Goal: Transaction & Acquisition: Purchase product/service

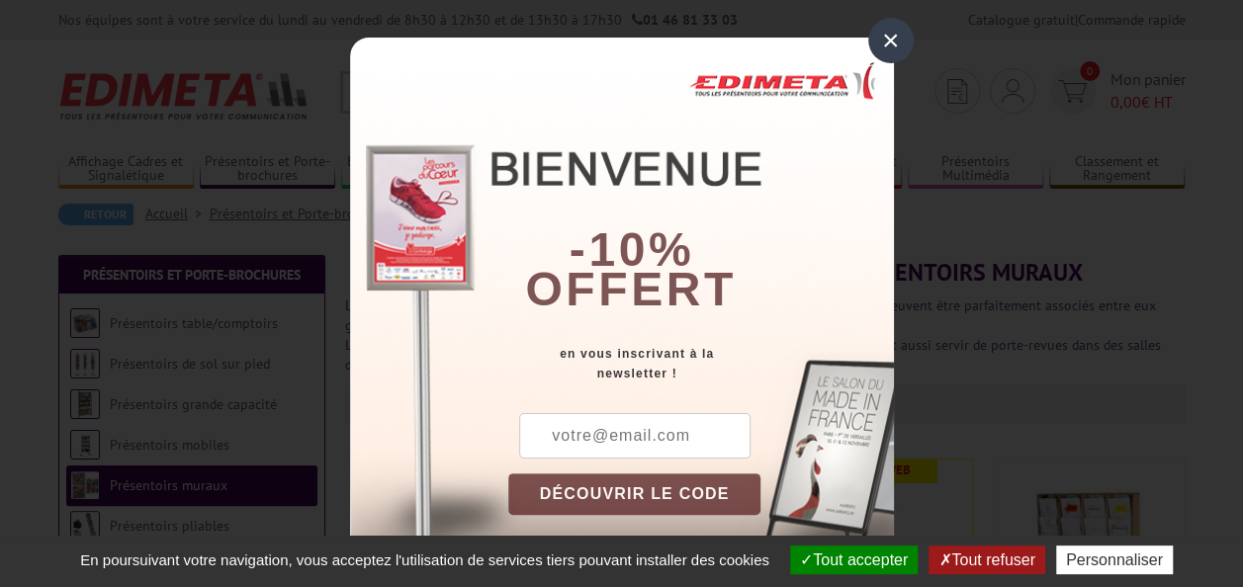
click at [868, 30] on div "×" at bounding box center [890, 40] width 45 height 45
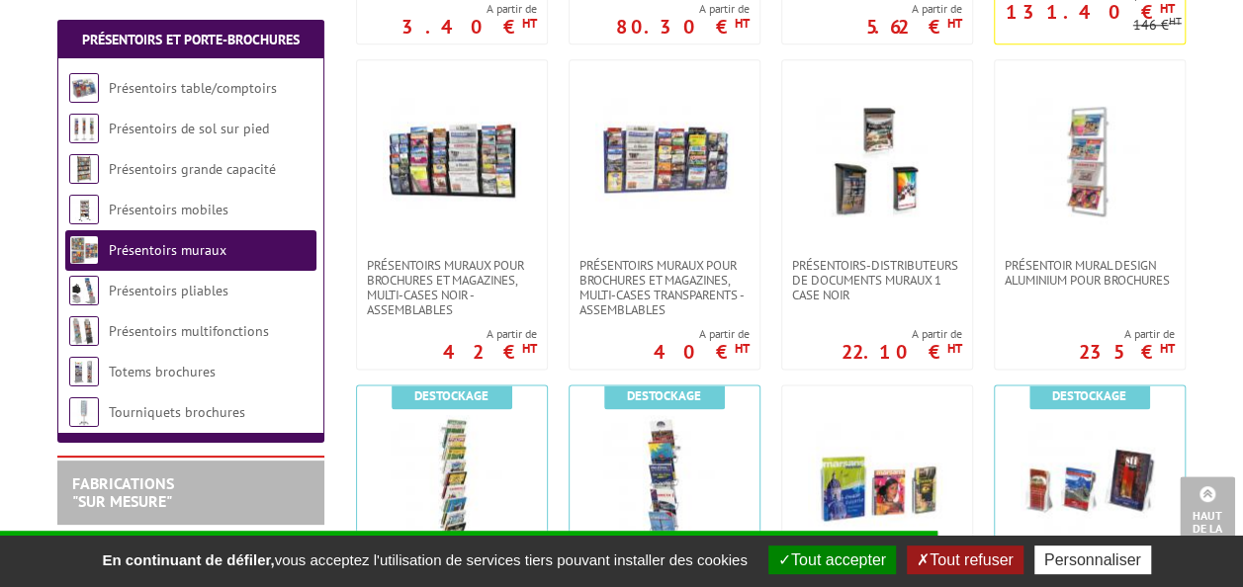
scroll to position [1087, 0]
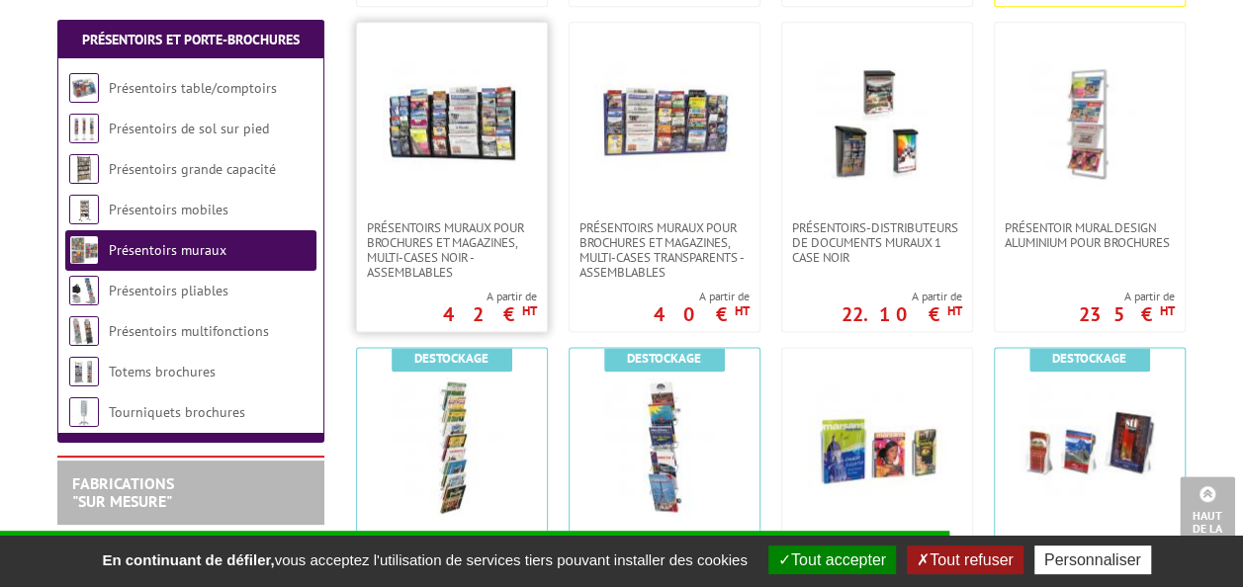
click at [429, 207] on link at bounding box center [452, 122] width 190 height 198
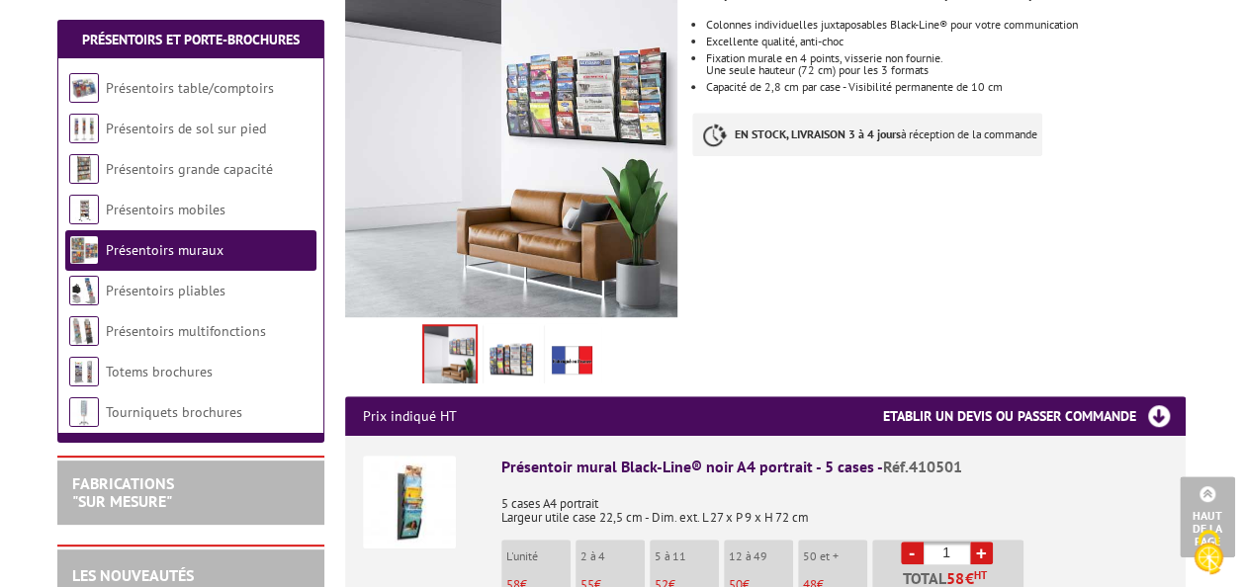
scroll to position [593, 0]
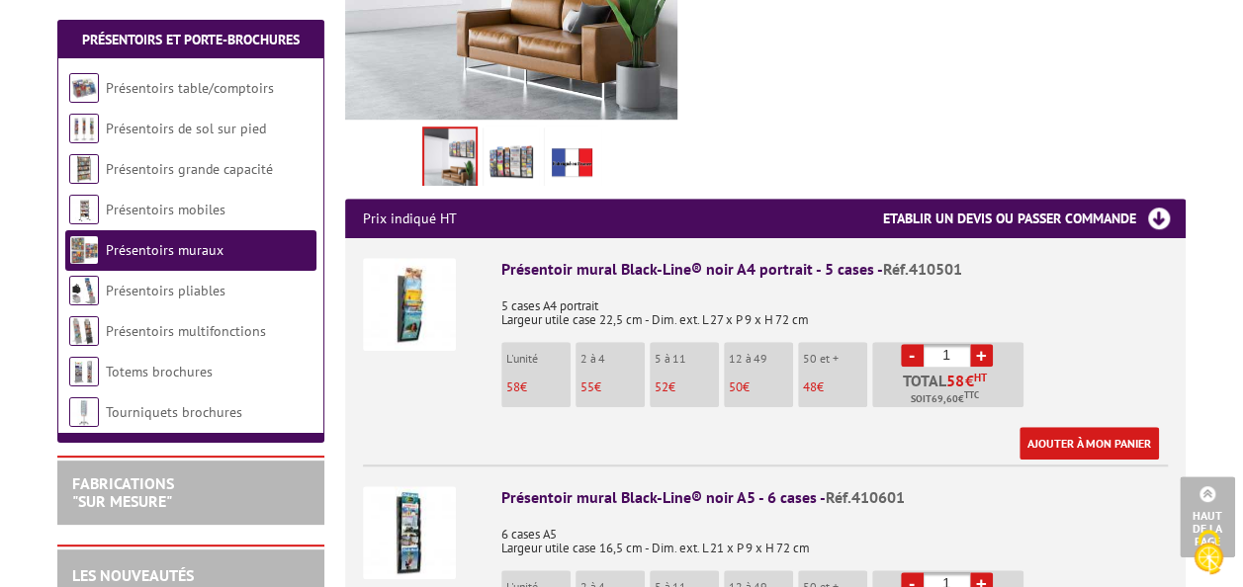
click at [979, 344] on link "+" at bounding box center [981, 355] width 23 height 23
type input "2"
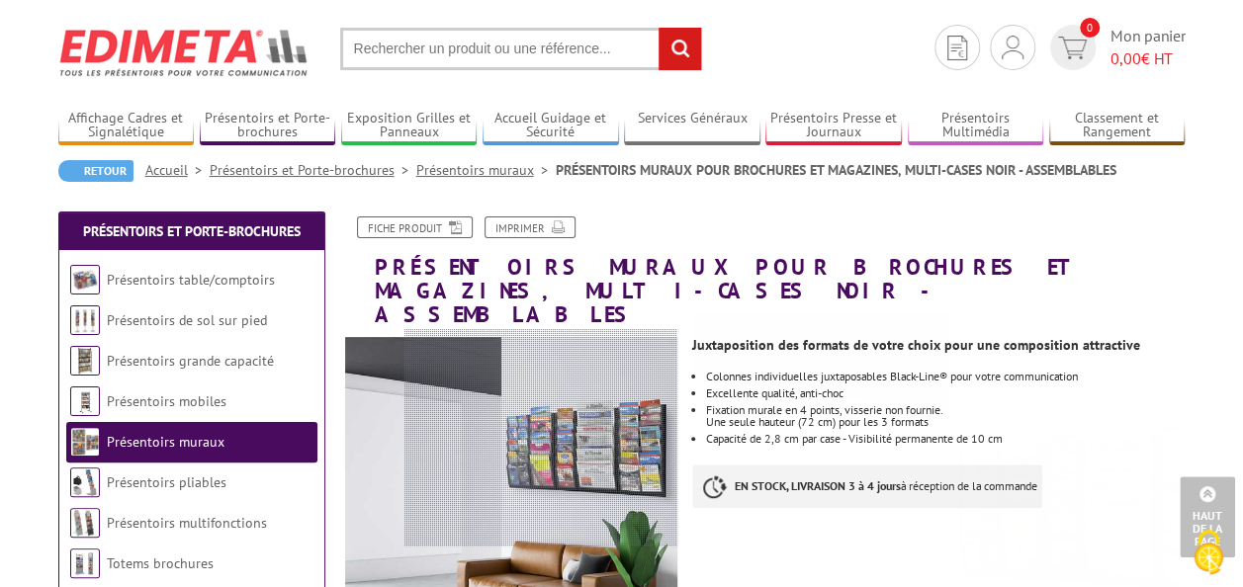
scroll to position [0, 0]
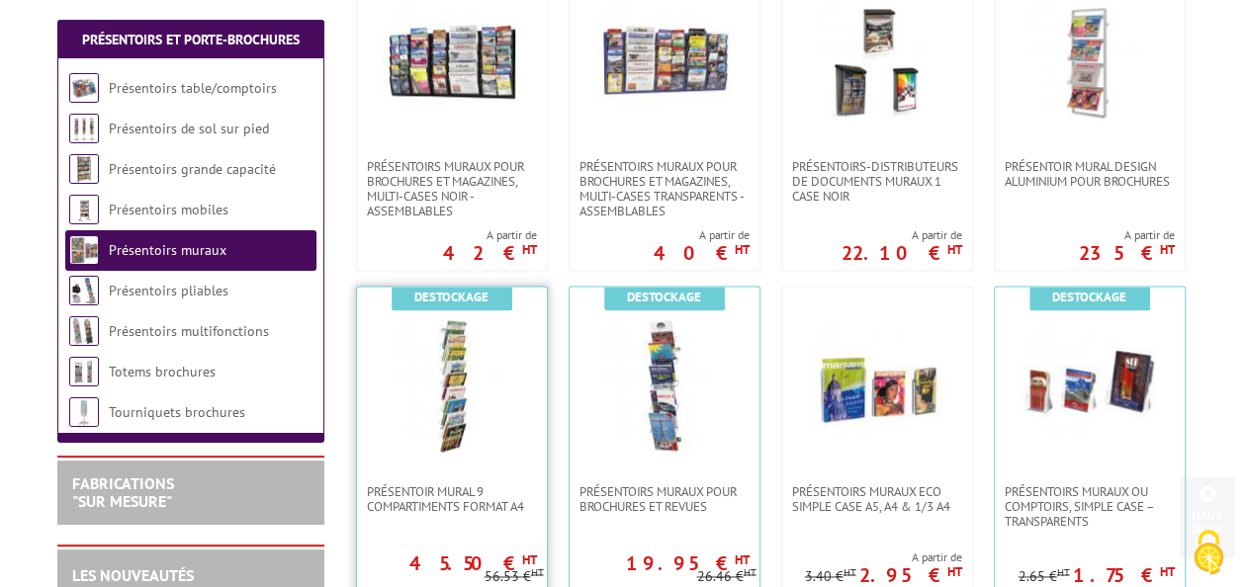
scroll to position [1186, 0]
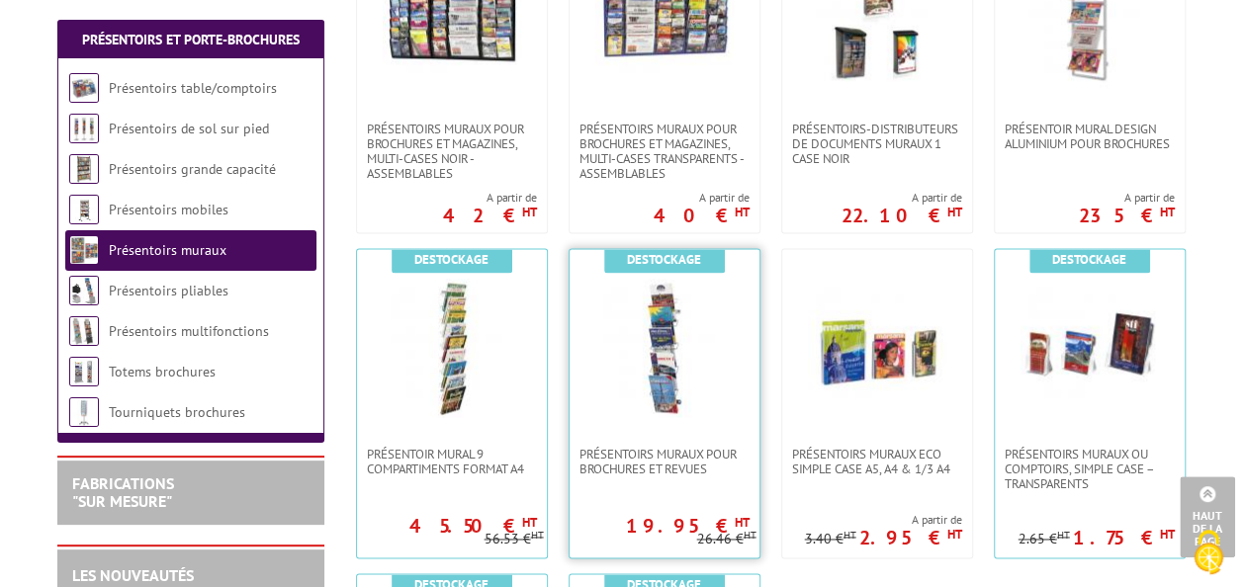
click at [709, 395] on img at bounding box center [664, 348] width 138 height 138
